Goal: Task Accomplishment & Management: Manage account settings

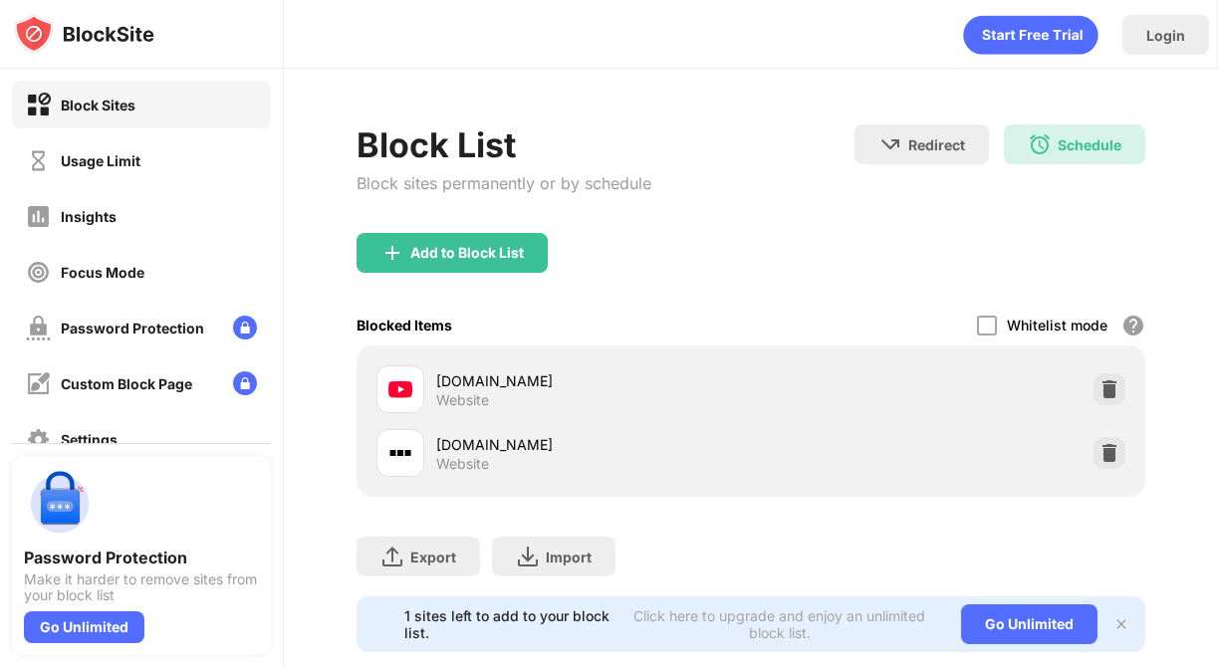
scroll to position [2, 0]
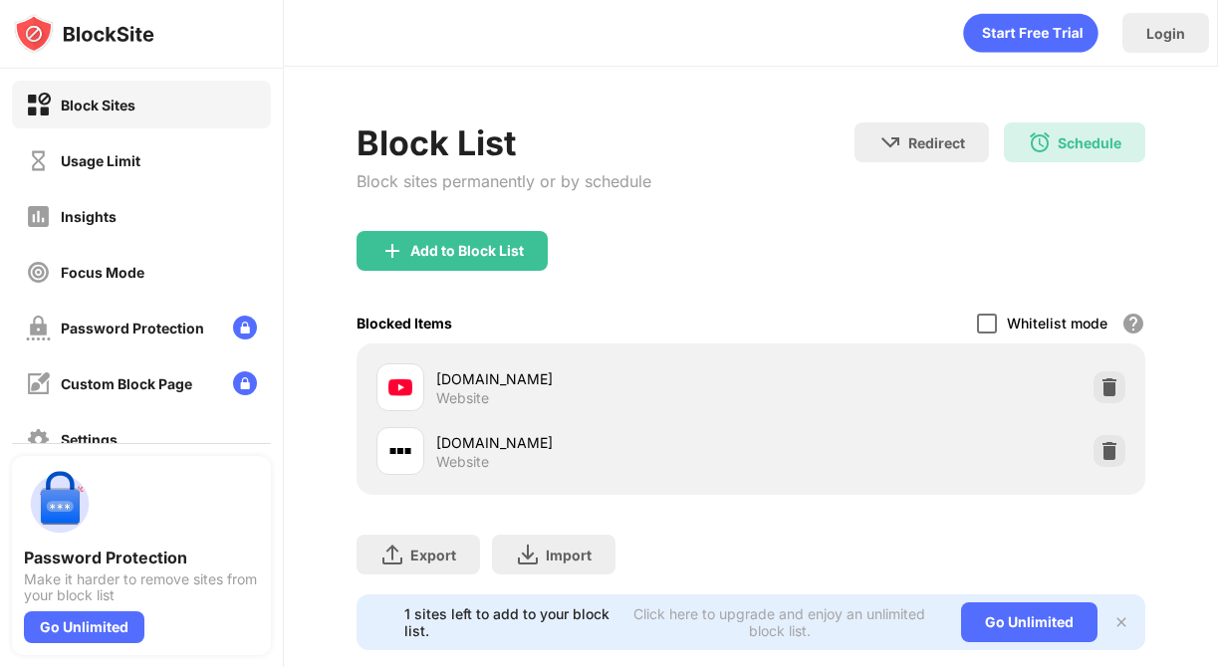
click at [983, 333] on div at bounding box center [987, 324] width 20 height 20
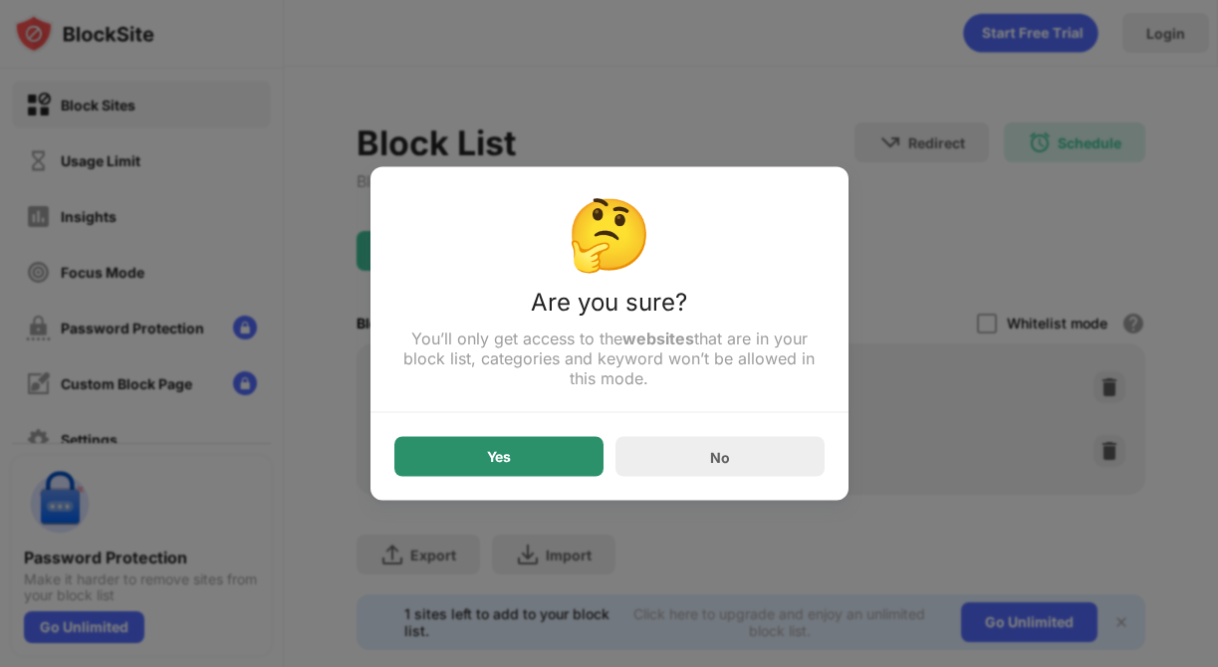
drag, startPoint x: 534, startPoint y: 448, endPoint x: 548, endPoint y: 431, distance: 21.9
click at [535, 448] on div "Yes" at bounding box center [498, 457] width 209 height 40
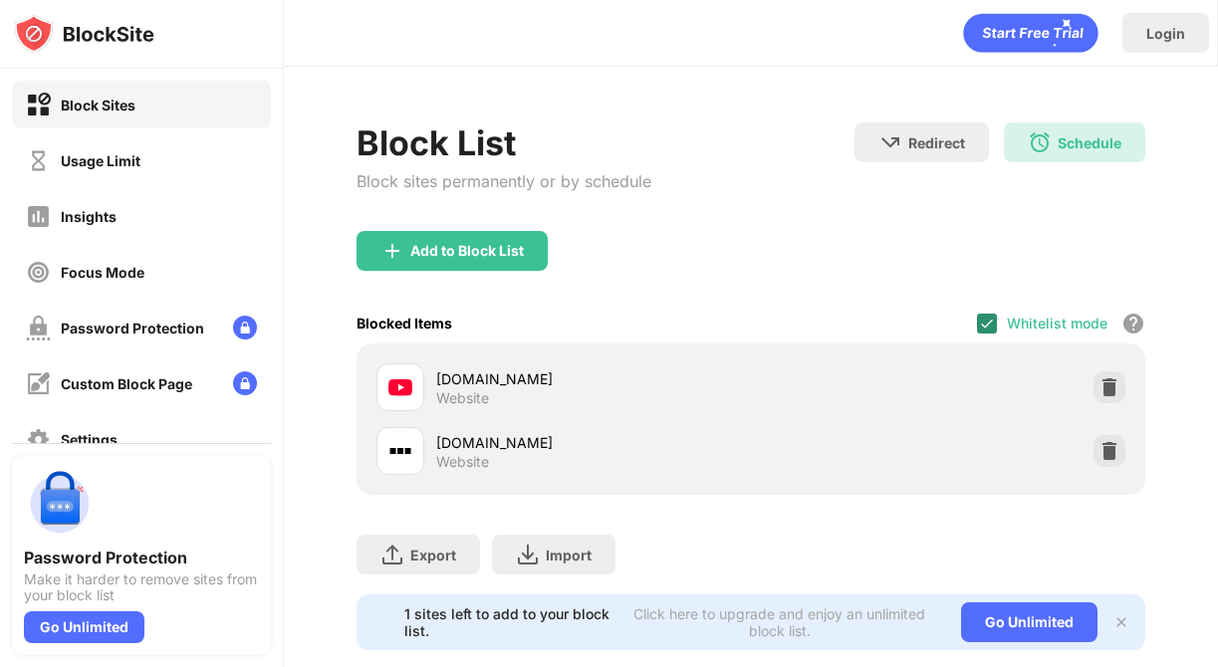
click at [990, 323] on img at bounding box center [987, 324] width 16 height 16
click at [995, 322] on div at bounding box center [987, 324] width 20 height 20
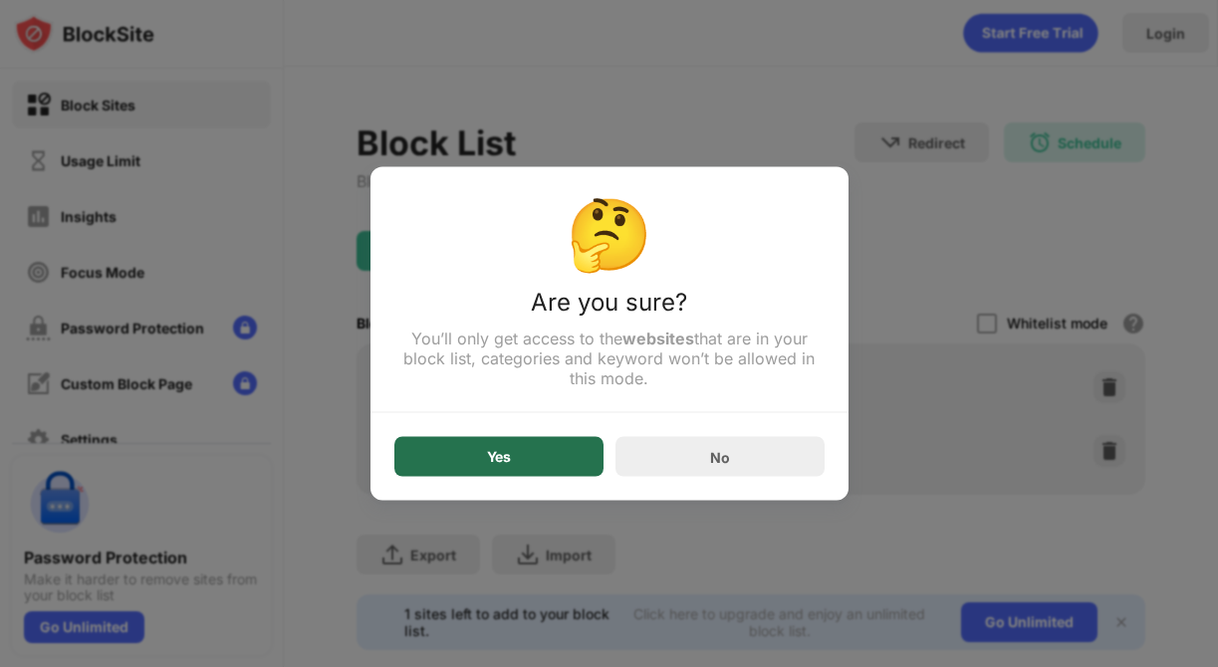
click at [553, 469] on div "Yes" at bounding box center [498, 457] width 209 height 40
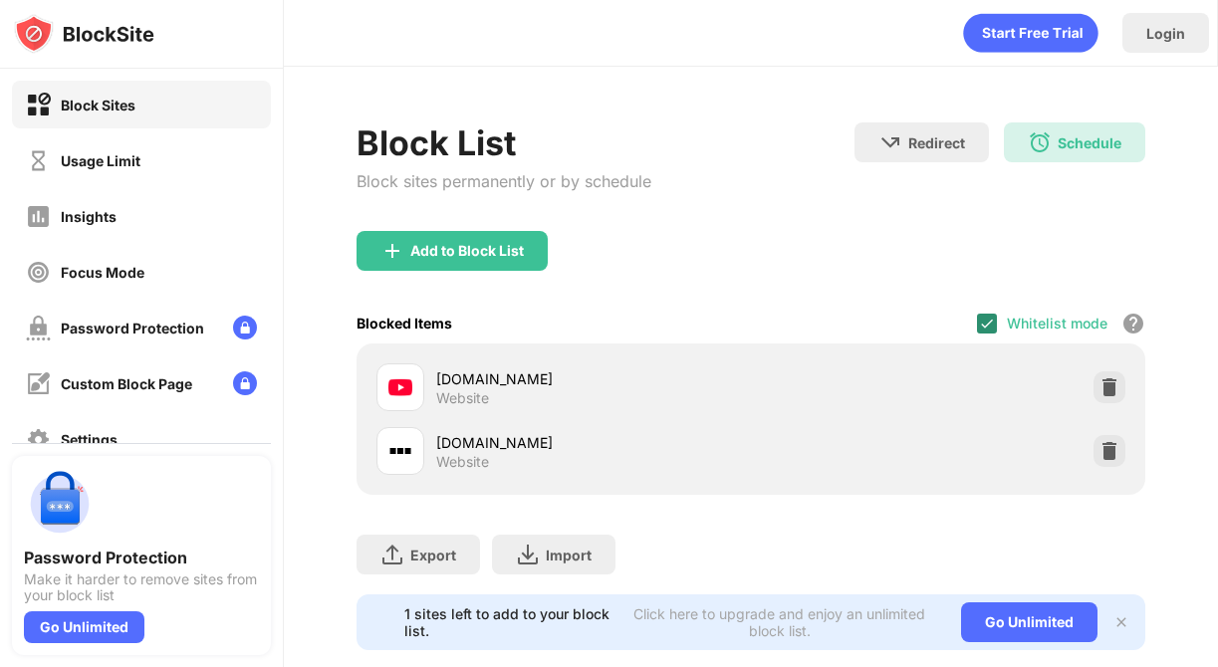
click at [985, 326] on img at bounding box center [987, 324] width 16 height 16
